Goal: Task Accomplishment & Management: Complete application form

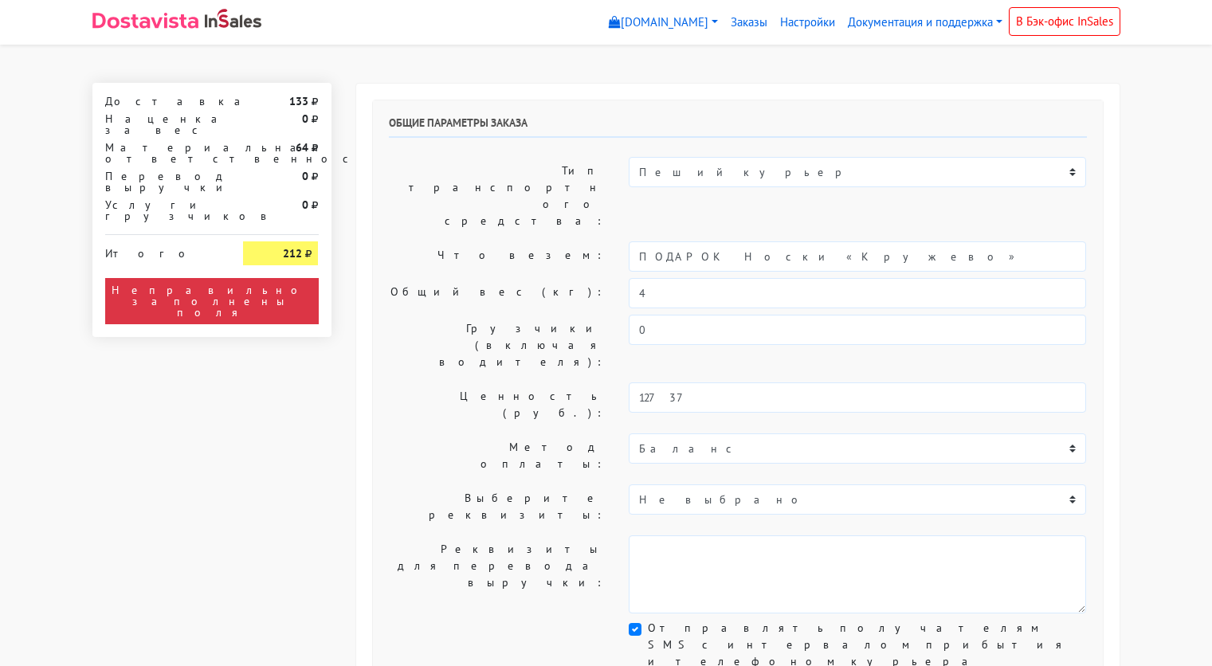
select select "11:00"
select select "21:00"
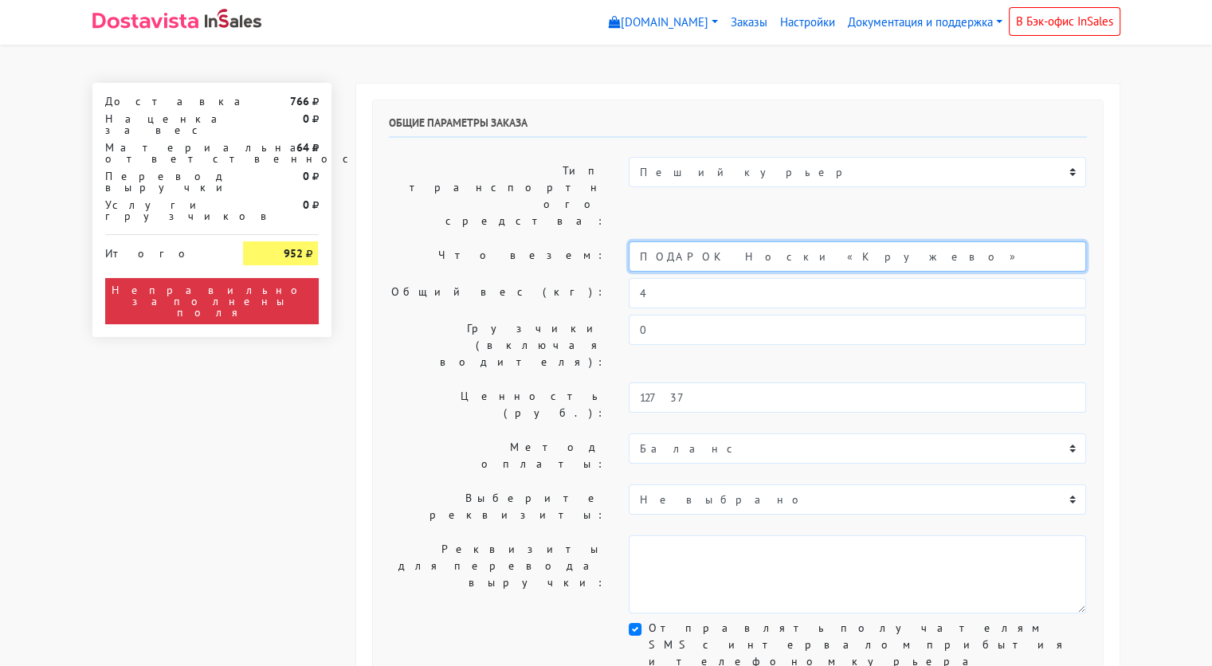
click at [754, 241] on input "ПОДАРОК Носки «Кружево»" at bounding box center [857, 256] width 457 height 30
type input "»"
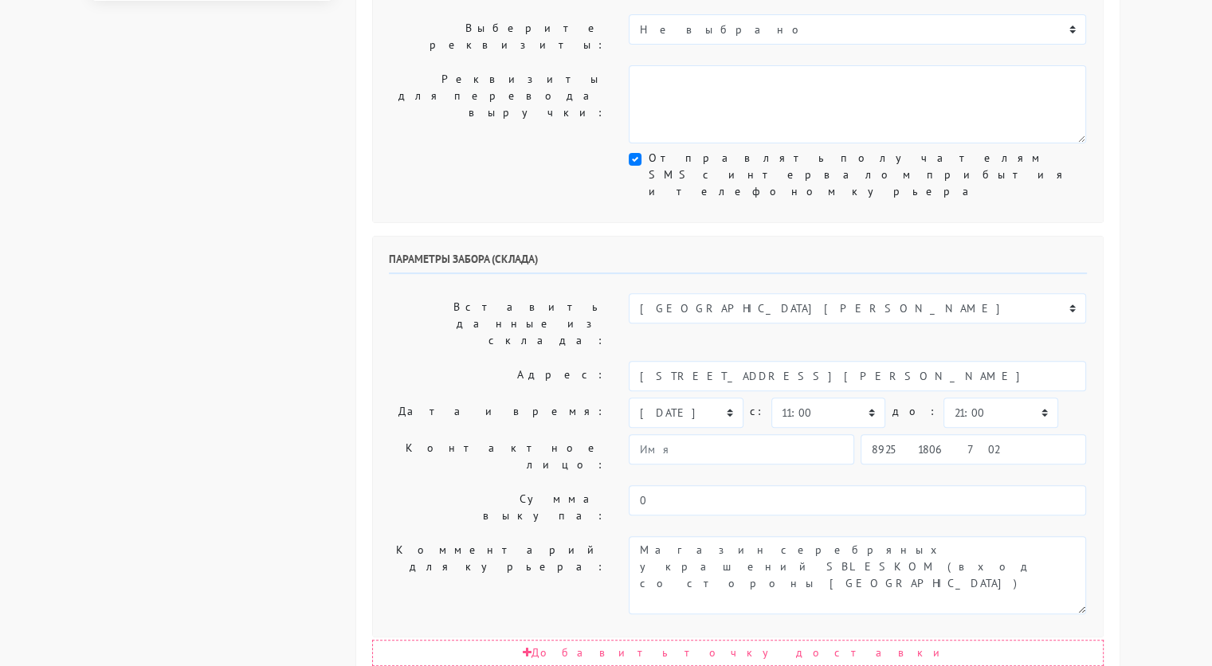
scroll to position [471, 0]
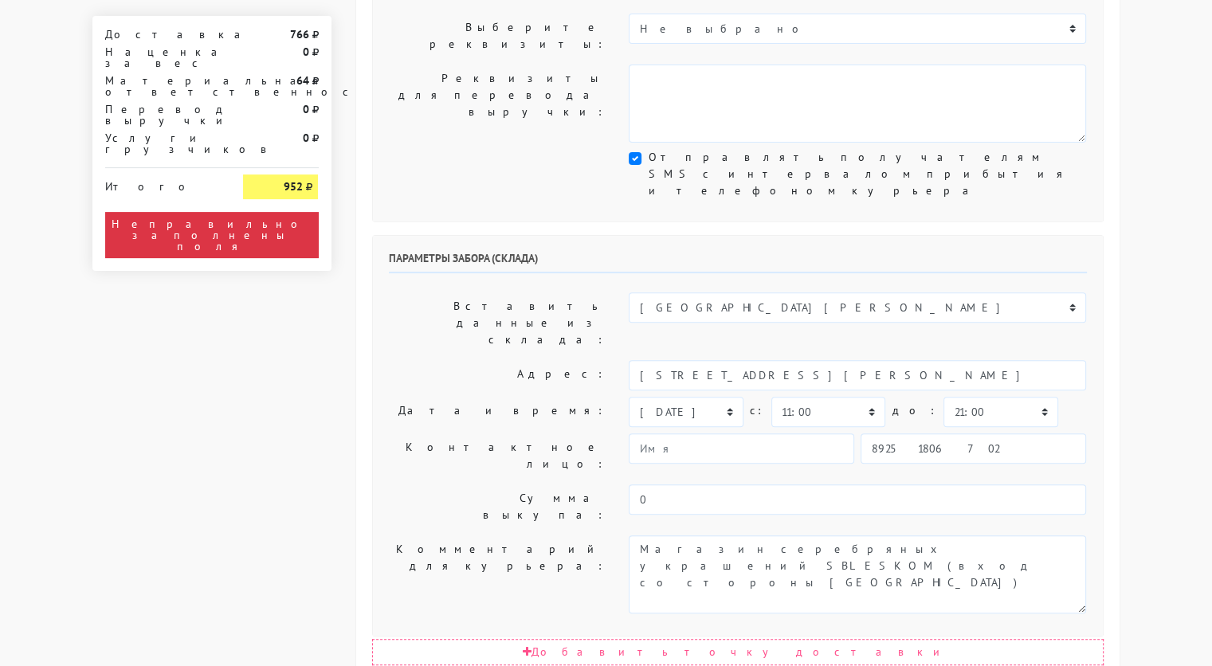
type input "украшения"
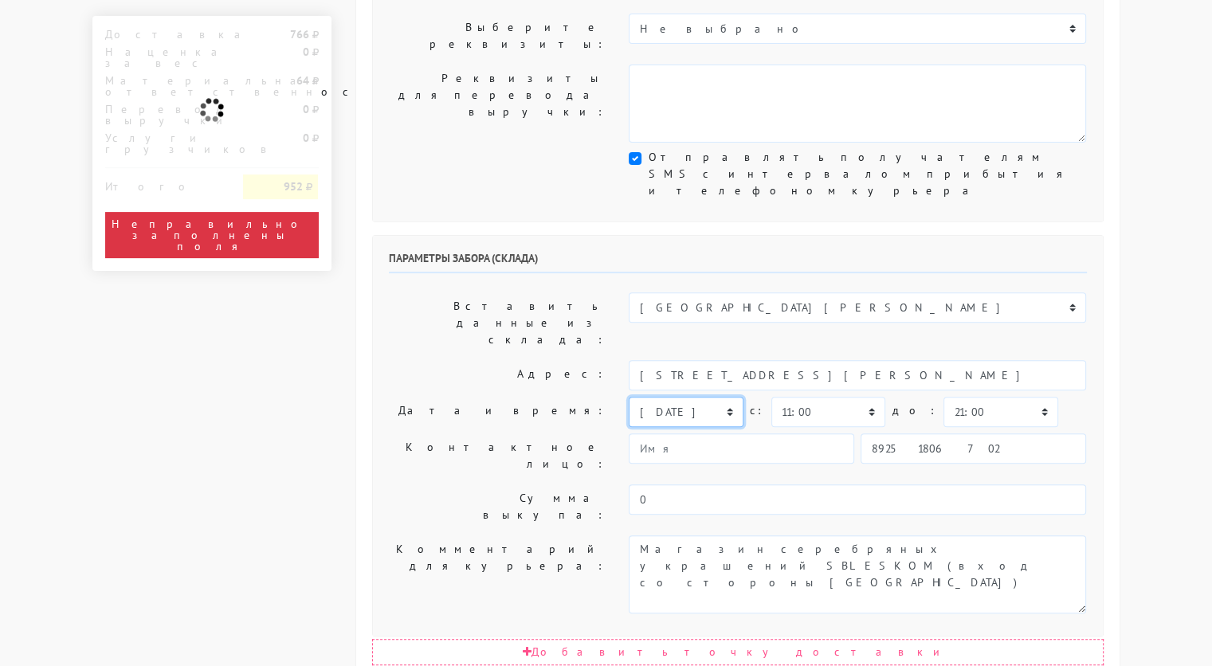
click at [729, 397] on select "[DATE] [DATE] [DATE] [DATE] [DATE] [DATE] [DATE] [DATE] [DATE]" at bounding box center [686, 412] width 114 height 30
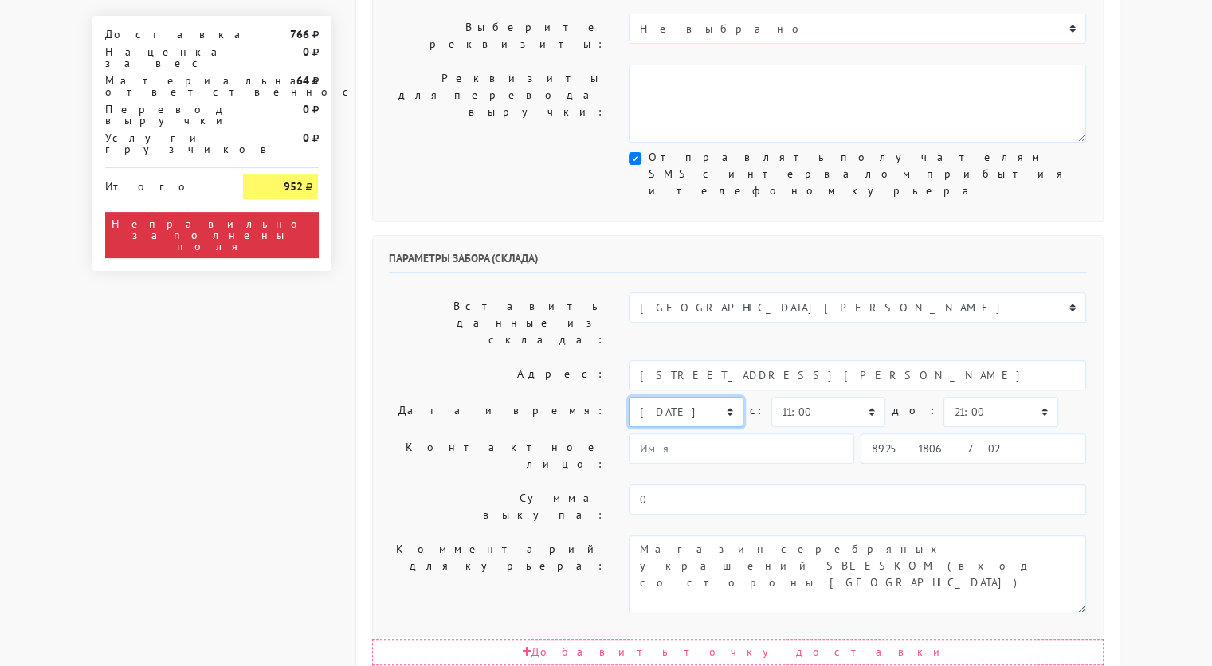
select select "[DATE]"
click at [629, 397] on select "[DATE] [DATE] [DATE] [DATE] [DATE] [DATE] [DATE] [DATE] [DATE]" at bounding box center [686, 412] width 114 height 30
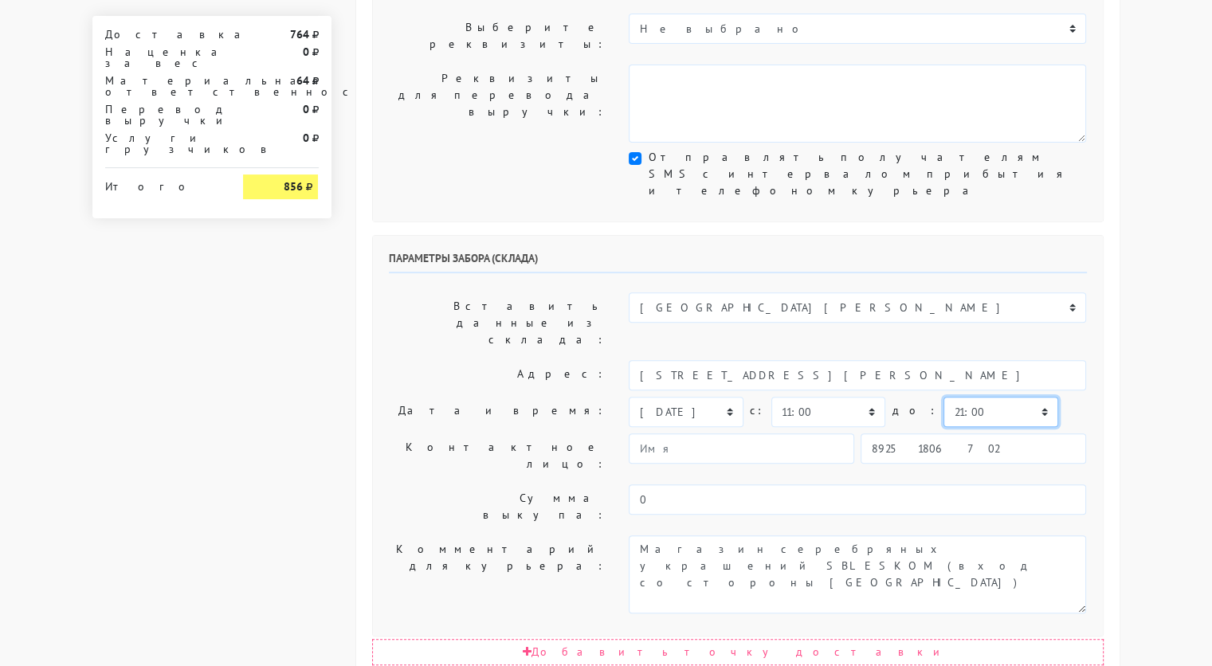
click at [948, 397] on select "00:00 00:30 01:00 01:30 02:00 02:30 03:00 03:30 04:00 04:30 05:00 05:30 06:00 0…" at bounding box center [1001, 412] width 114 height 30
select select "11:30"
click at [944, 397] on select "00:00 00:30 01:00 01:30 02:00 02:30 03:00 03:30 04:00 04:30 05:00 05:30 06:00 0…" at bounding box center [1001, 412] width 114 height 30
click at [948, 434] on input "89251806702" at bounding box center [974, 449] width 226 height 30
type input "9234448187"
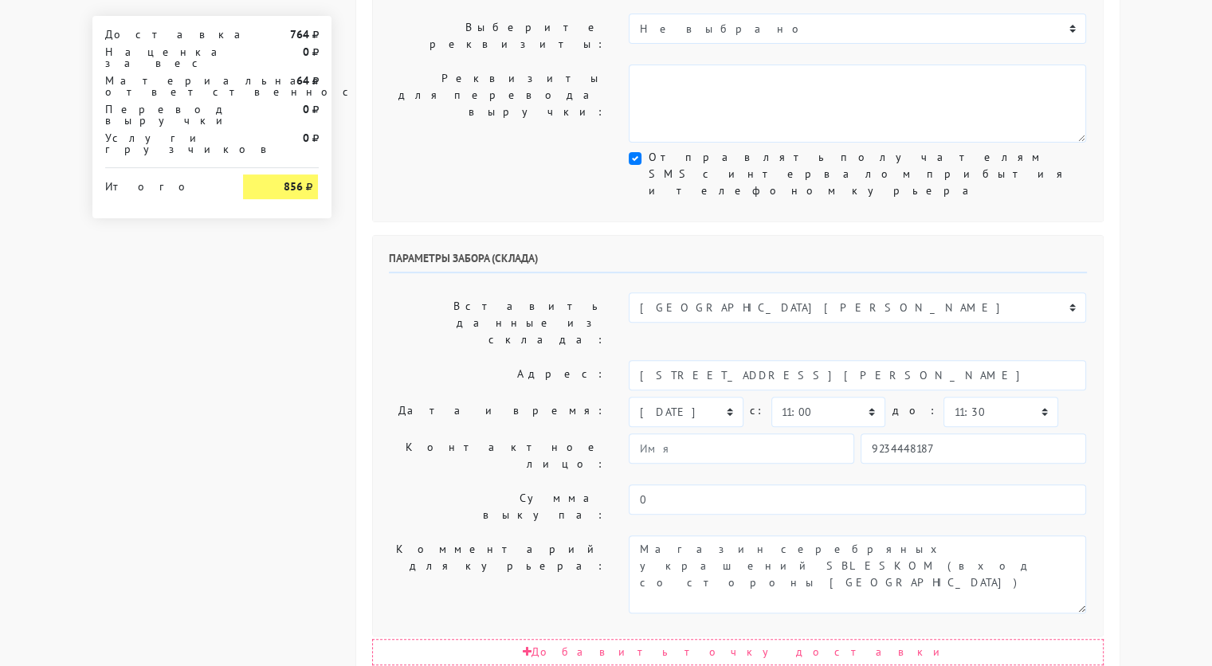
type input "Надежда"
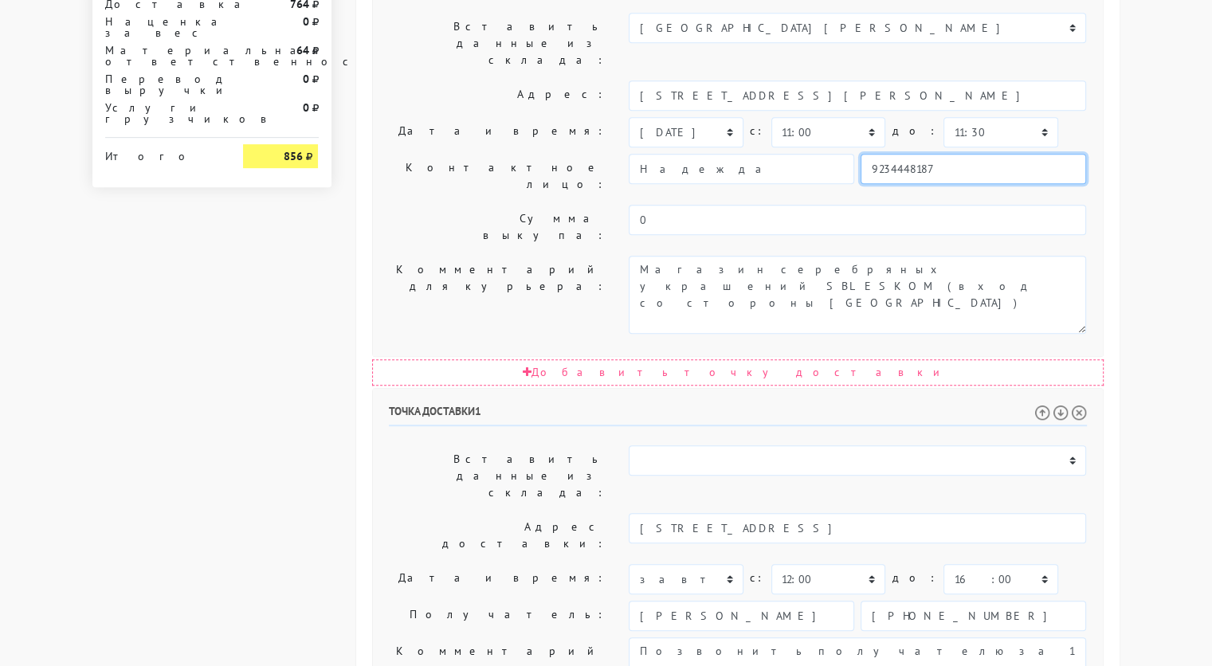
scroll to position [800, 0]
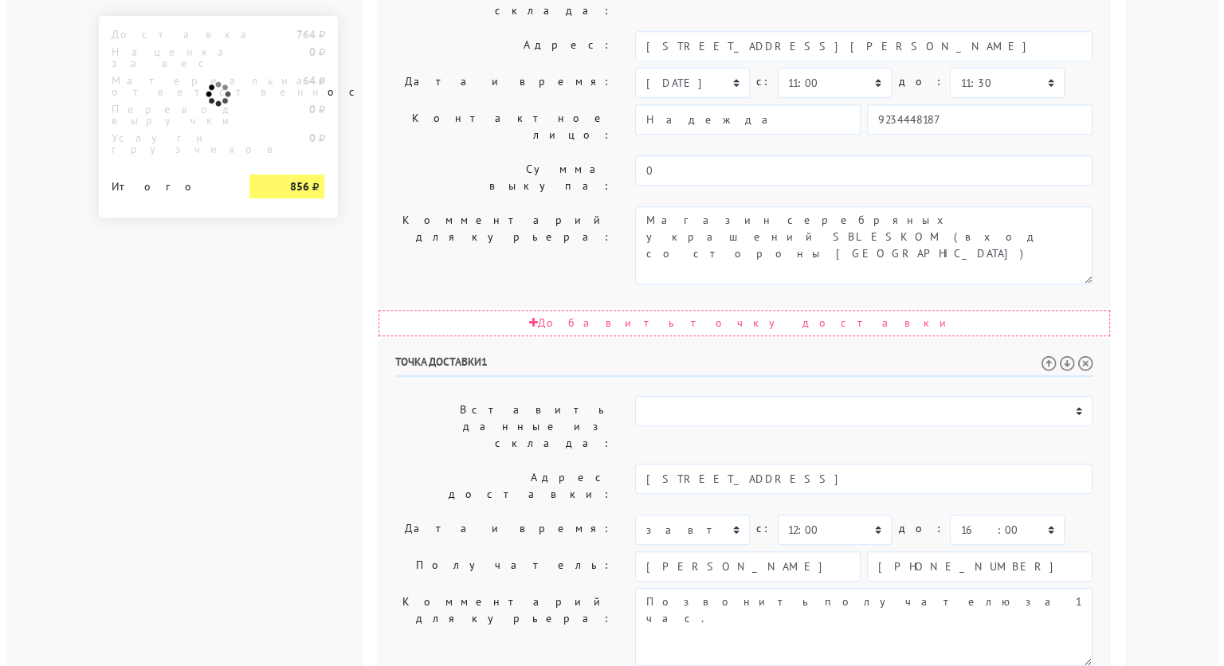
scroll to position [0, 0]
